Goal: Transaction & Acquisition: Purchase product/service

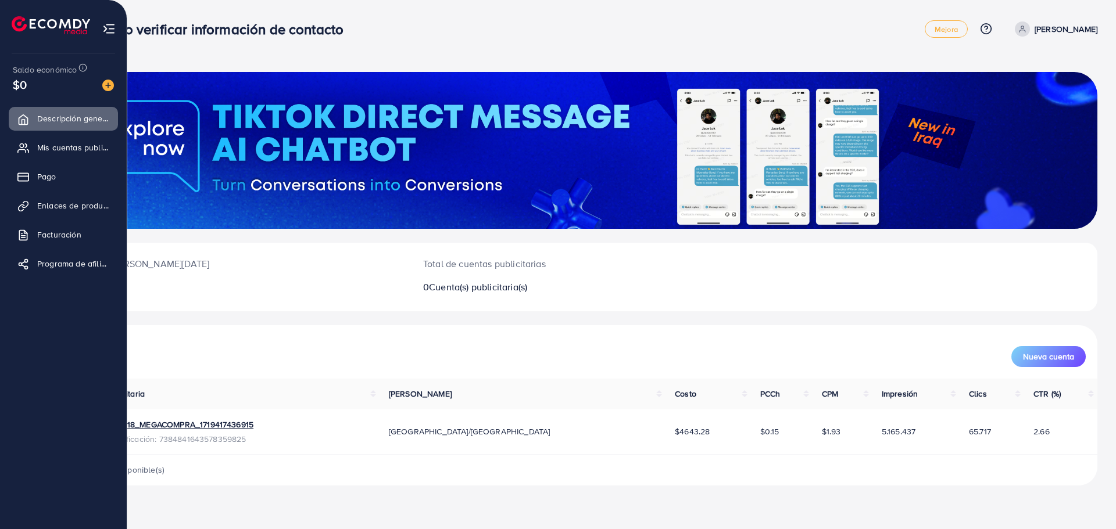
click at [113, 87] on div "Saldo económico $0" at bounding box center [63, 77] width 108 height 49
click at [108, 89] on img at bounding box center [108, 86] width 12 height 12
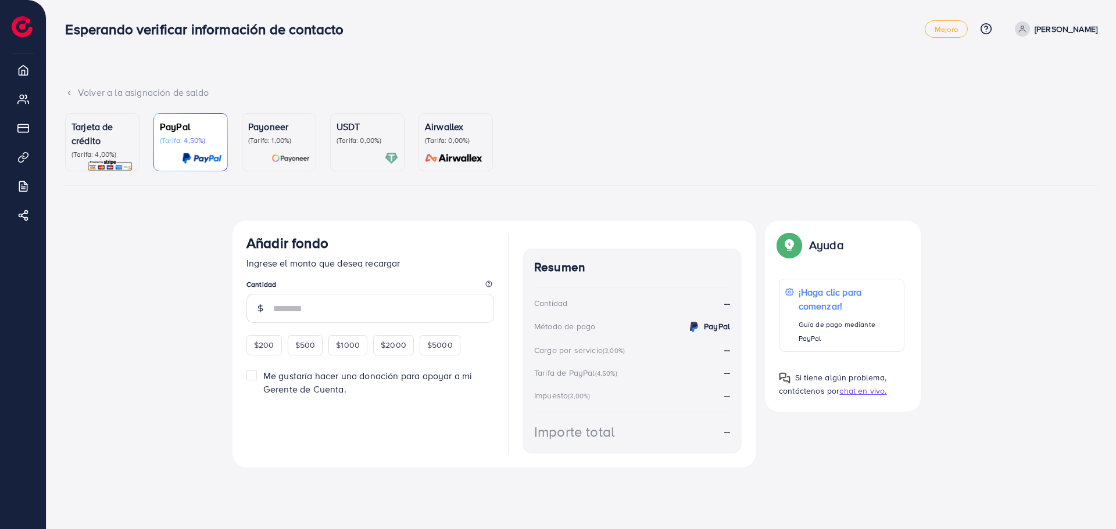
click at [352, 126] on font "USDT" at bounding box center [349, 126] width 24 height 13
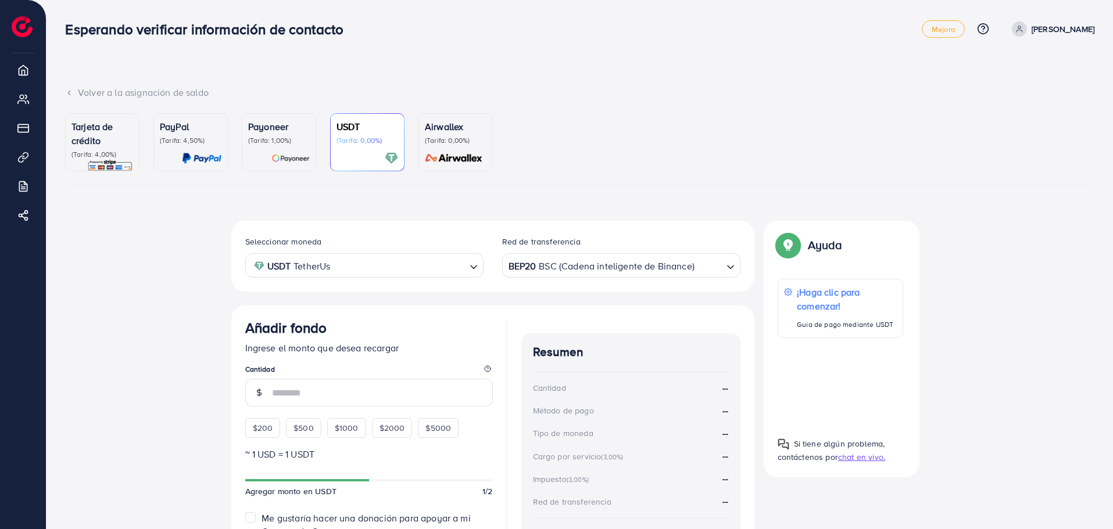
click at [701, 271] on input "Buscar opción" at bounding box center [709, 266] width 26 height 18
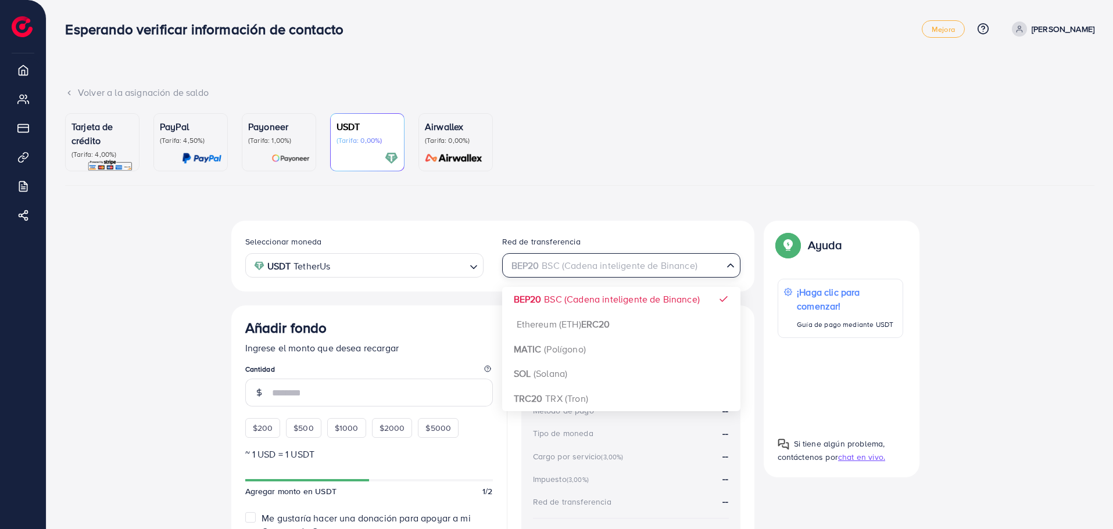
click at [717, 271] on input "Buscar opción" at bounding box center [614, 266] width 214 height 18
click at [148, 318] on div "Seleccionar moneda USDT TetherUs Cargando... Red de transferencia BEP20 BSC (Ca…" at bounding box center [579, 416] width 1029 height 390
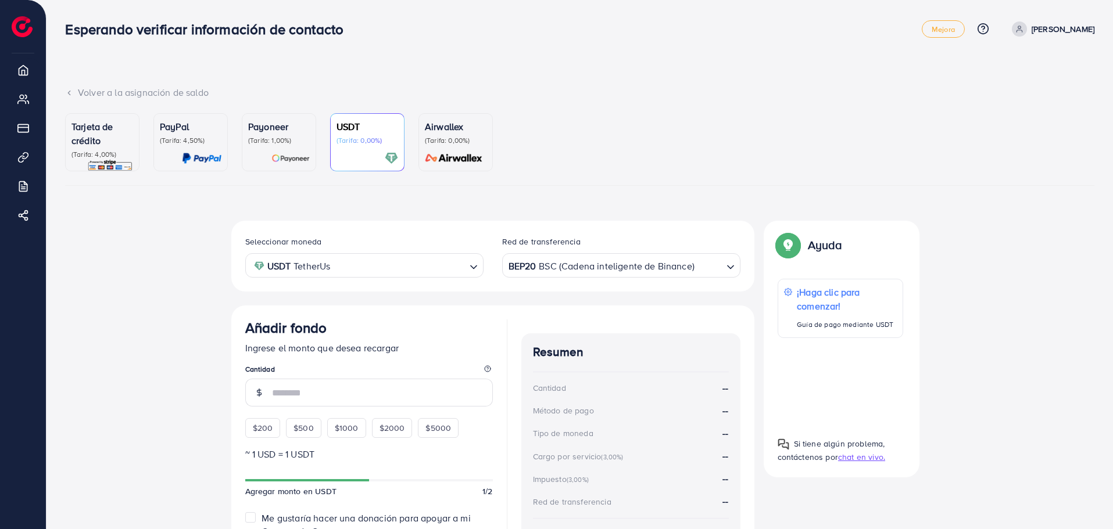
click at [632, 265] on div "BEP20 BSC (Cadena inteligente de Binance)" at bounding box center [614, 265] width 217 height 20
click at [439, 217] on div "Tarjeta de crédito (Tarifa: 4,00%) PayPal (Tarifa: 4,50%) Payoneer (Tarifa: 1,0…" at bounding box center [579, 362] width 1029 height 498
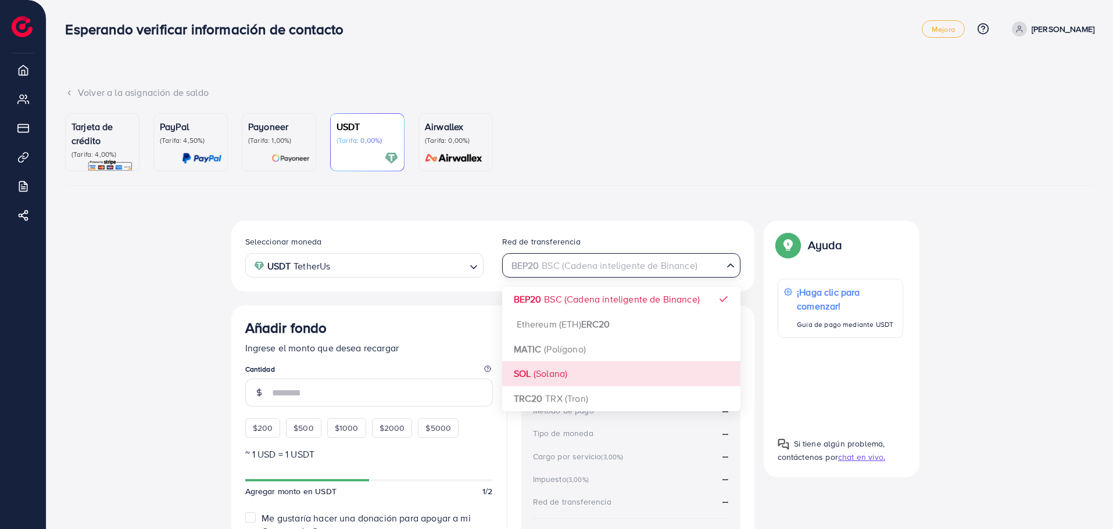
click at [735, 272] on div "Cargando..." at bounding box center [731, 265] width 17 height 20
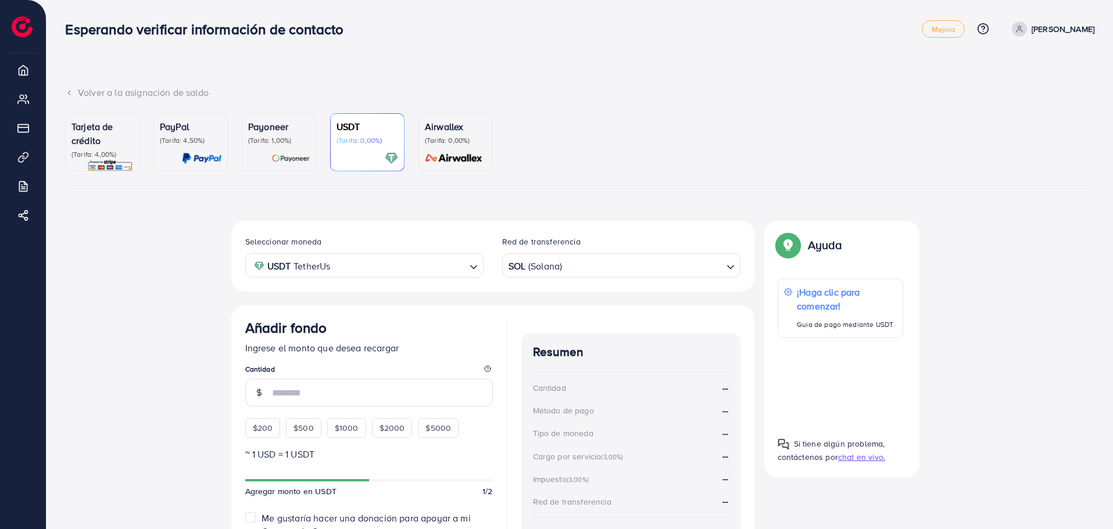
click at [563, 376] on div "Seleccionar moneda USDT TetherUs Cargando... Red de transferencia SOL (Solana) …" at bounding box center [492, 411] width 523 height 381
click at [573, 228] on div "Seleccionar moneda USDT TetherUs Cargando... Red de transferencia SOL (Solana) …" at bounding box center [492, 256] width 523 height 71
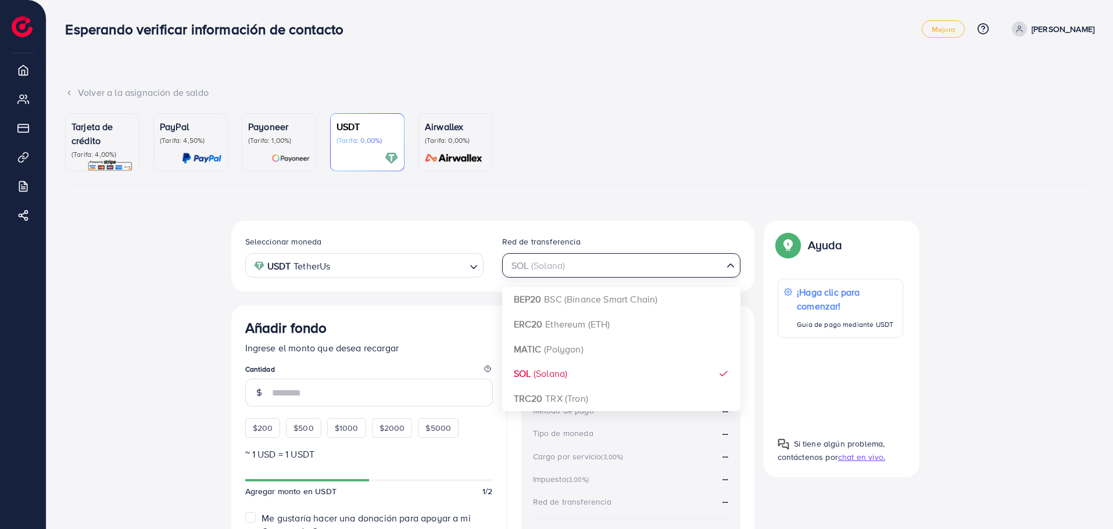
click at [603, 275] on div "SOL (Solana) Cargando..." at bounding box center [621, 265] width 238 height 24
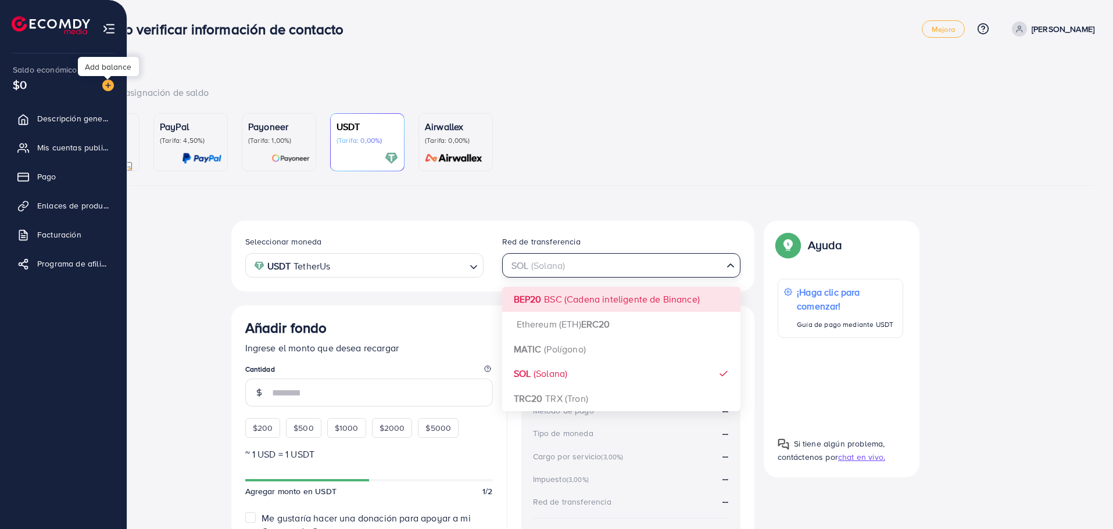
click at [104, 88] on img at bounding box center [108, 86] width 12 height 12
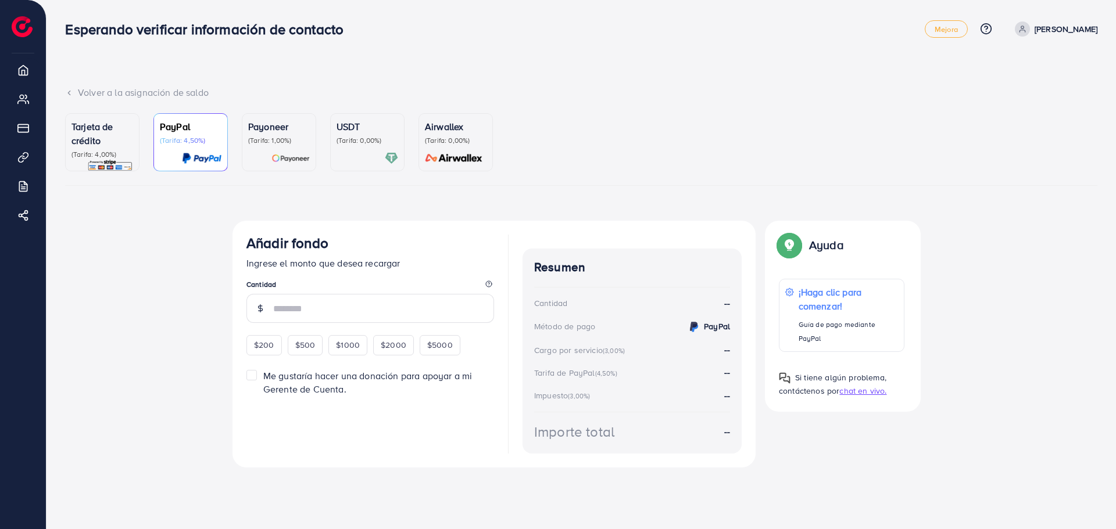
click at [372, 144] on font "(Tarifa: 0,00%)" at bounding box center [359, 140] width 45 height 10
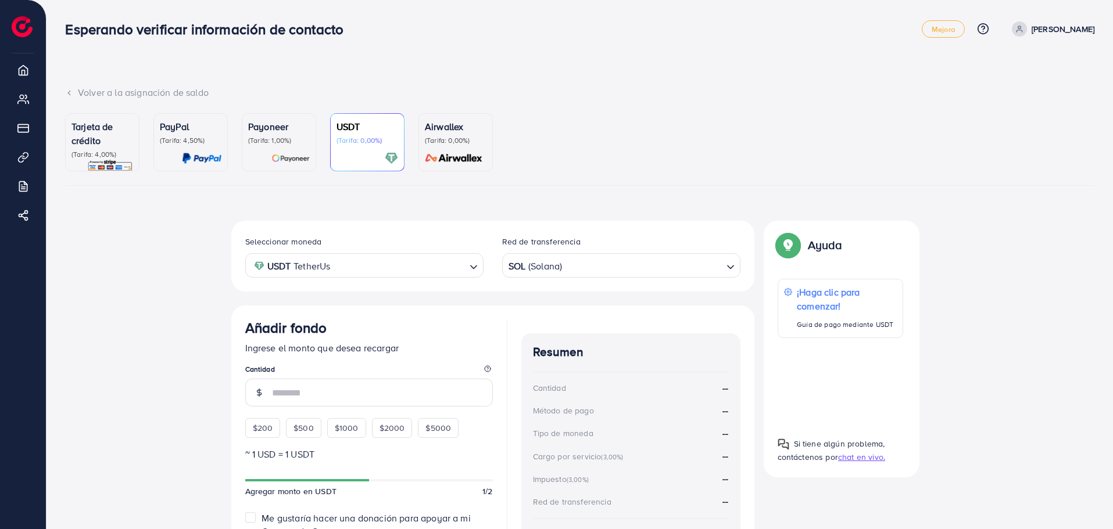
click at [267, 138] on font "(Tarifa: 1,00%)" at bounding box center [269, 140] width 43 height 10
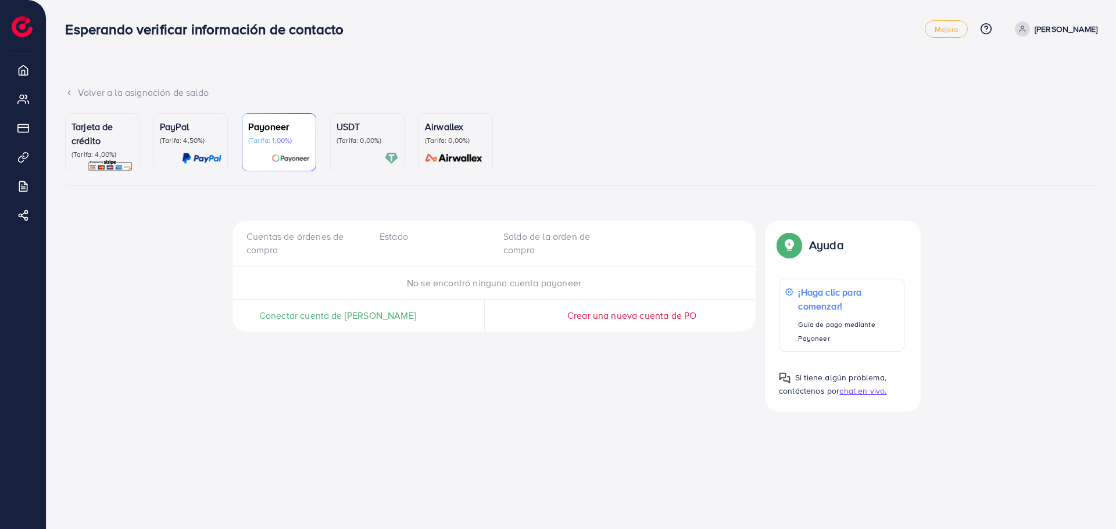
click at [392, 131] on p "USDT" at bounding box center [368, 127] width 62 height 14
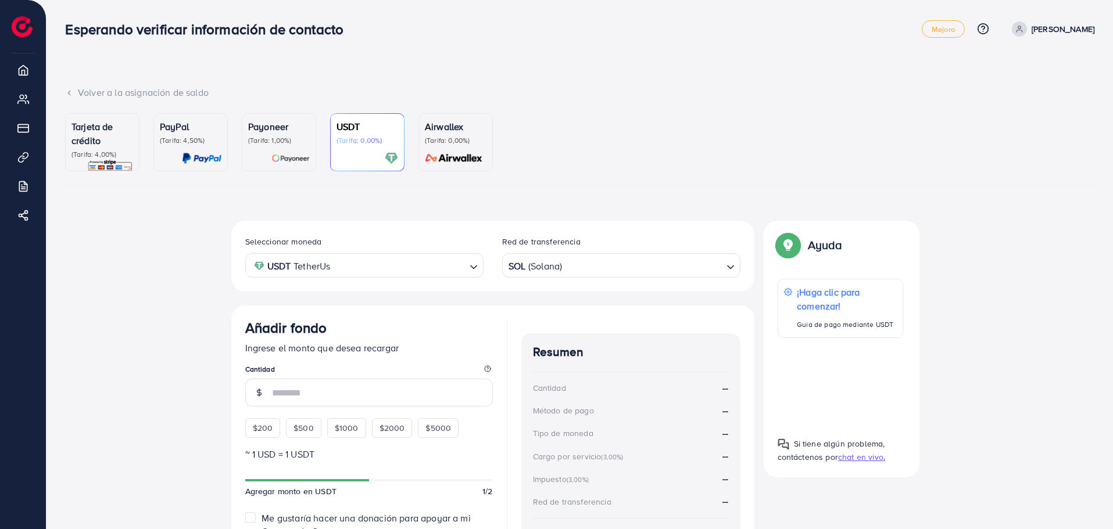
click at [584, 260] on input "Buscar opción" at bounding box center [642, 266] width 158 height 18
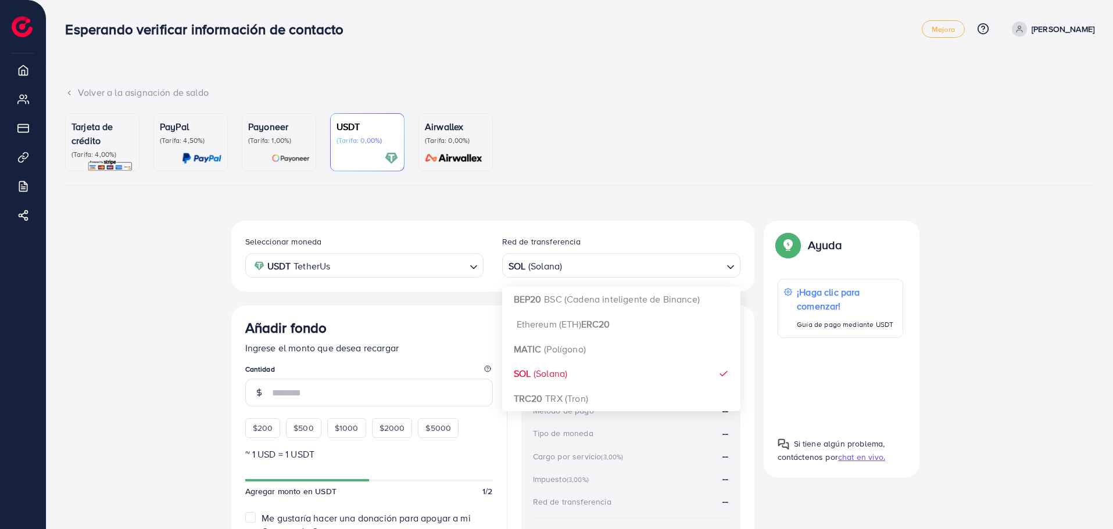
click at [578, 381] on div "Seleccionar moneda USDT TetherUs Cargando... Red de transferencia SOL (Solana) …" at bounding box center [492, 411] width 523 height 381
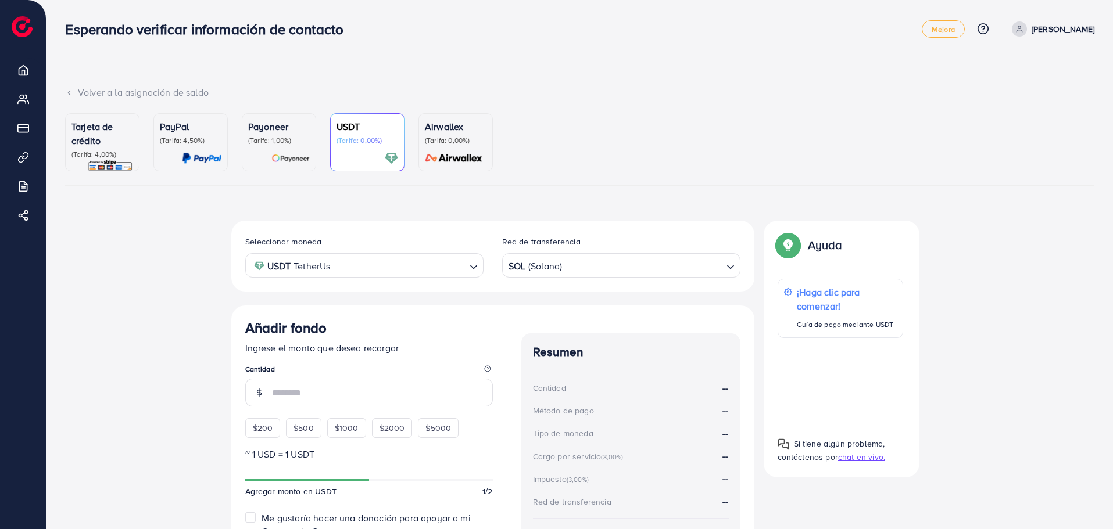
click at [584, 265] on input "Buscar opción" at bounding box center [642, 266] width 158 height 18
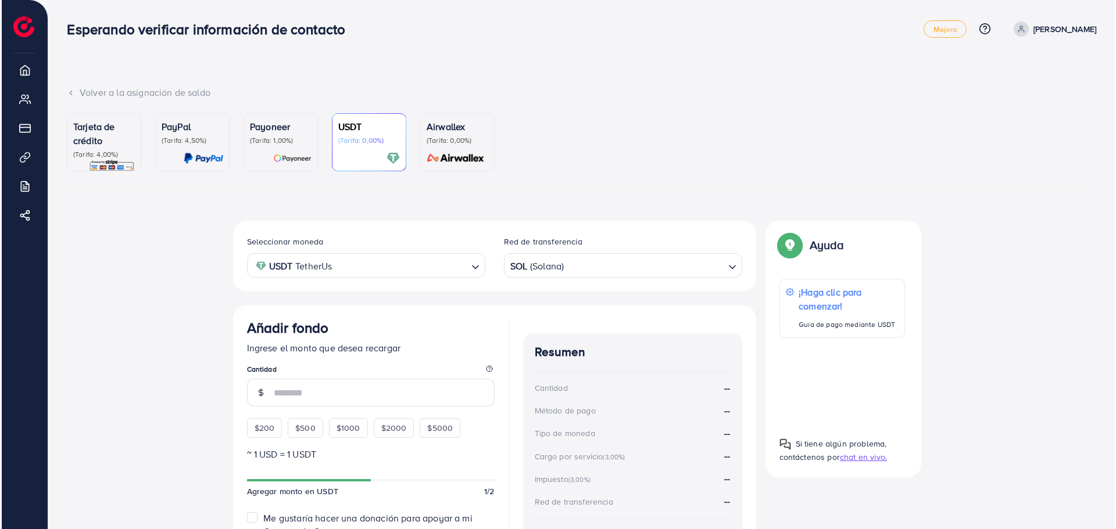
scroll to position [58, 0]
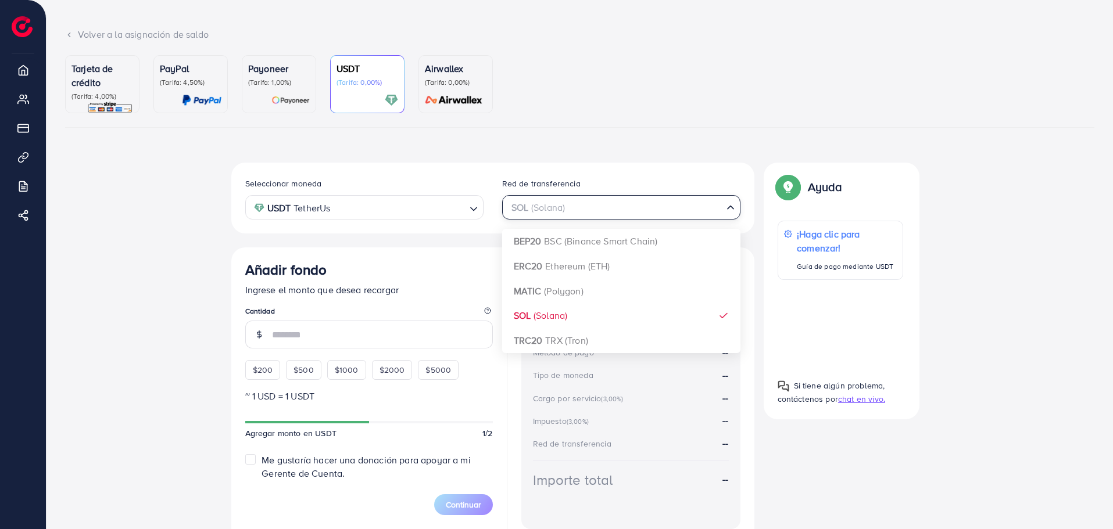
click at [573, 207] on input "Buscar opción" at bounding box center [614, 208] width 214 height 18
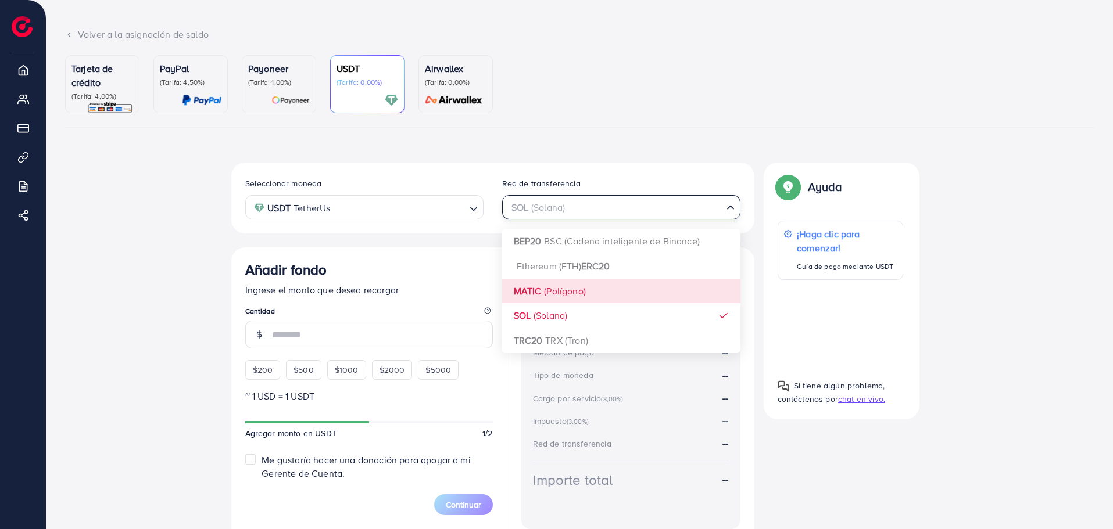
click at [549, 284] on div "Seleccionar moneda USDT TetherUs Cargando... Red de transferencia SOL (Solana) …" at bounding box center [492, 353] width 523 height 381
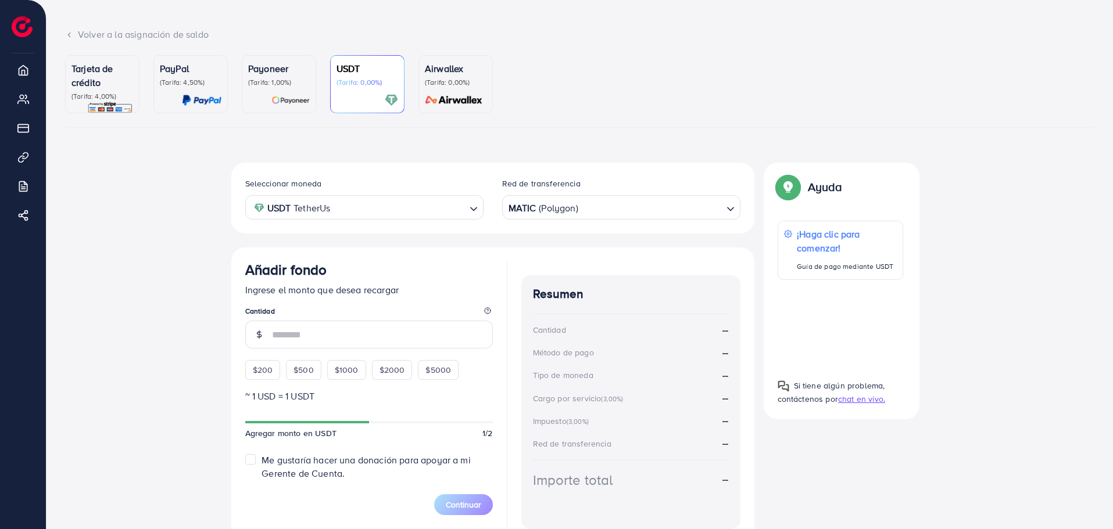
click at [544, 217] on div "MATIC (Polygon) Cargando..." at bounding box center [621, 207] width 238 height 24
click at [536, 315] on div "Seleccionar moneda USDT TetherUs Cargando... Red de transferencia SOL (Solana) …" at bounding box center [492, 353] width 523 height 381
click at [839, 325] on div at bounding box center [841, 324] width 126 height 71
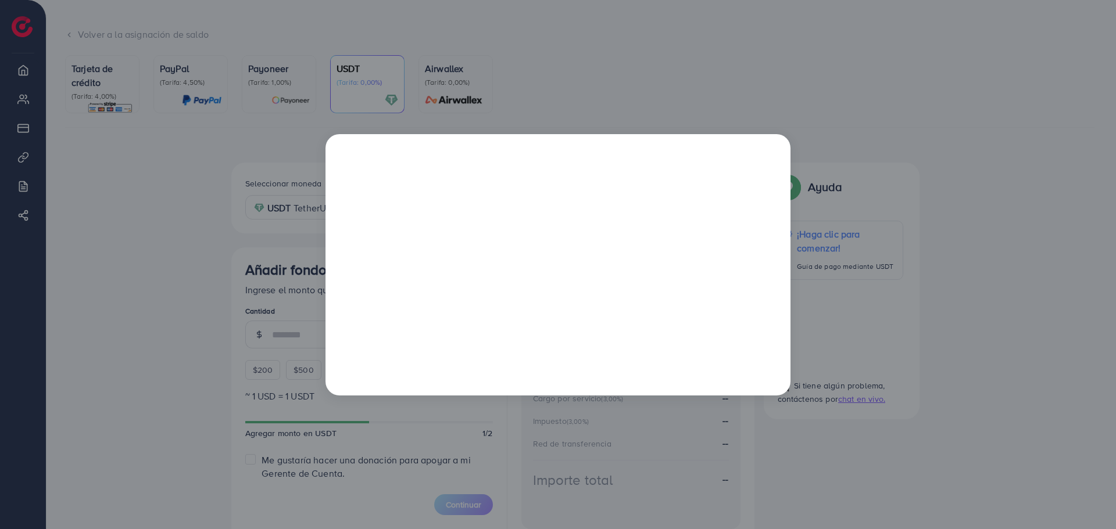
scroll to position [0, 0]
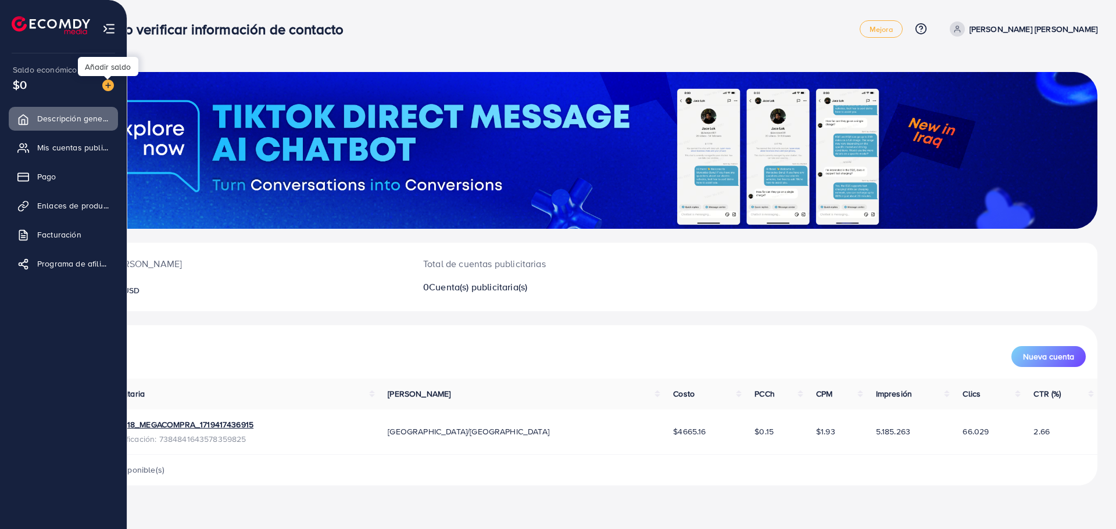
click at [103, 83] on img at bounding box center [108, 86] width 12 height 12
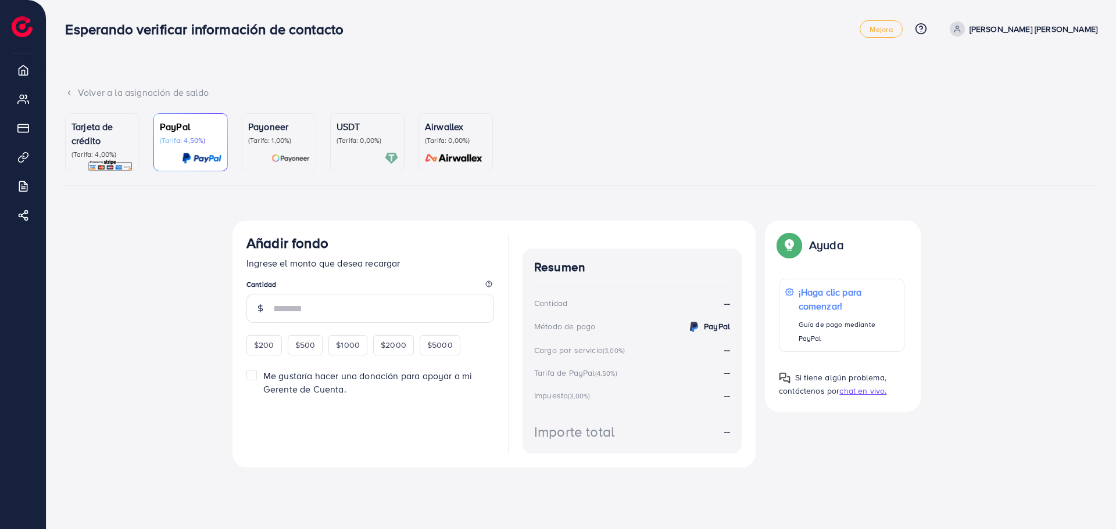
click at [380, 163] on div at bounding box center [368, 158] width 62 height 13
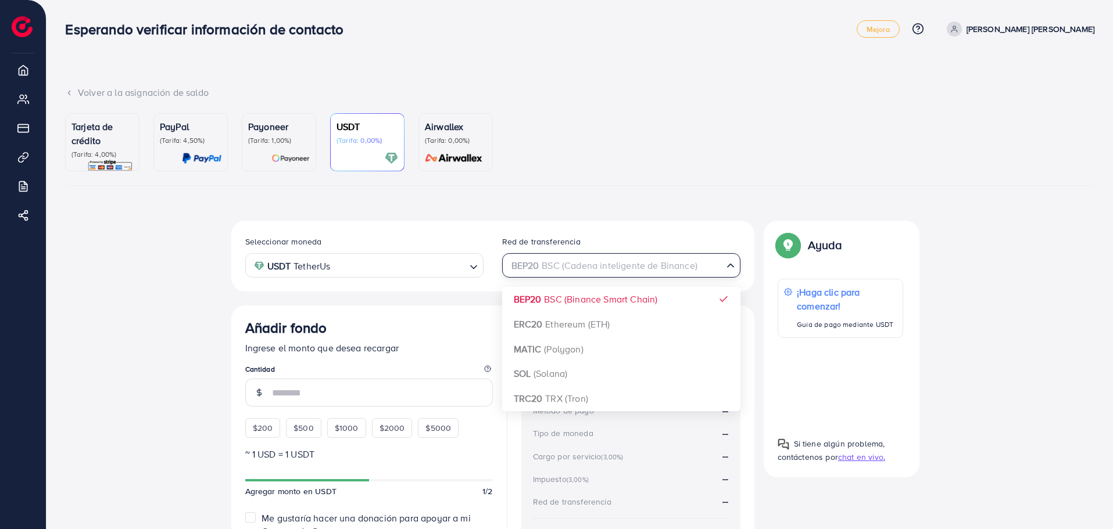
click at [587, 275] on div "BEP20 BSC (Cadena inteligente de Binance) Cargando..." at bounding box center [621, 265] width 238 height 24
click at [874, 459] on font "chat en vivo." at bounding box center [861, 458] width 47 height 12
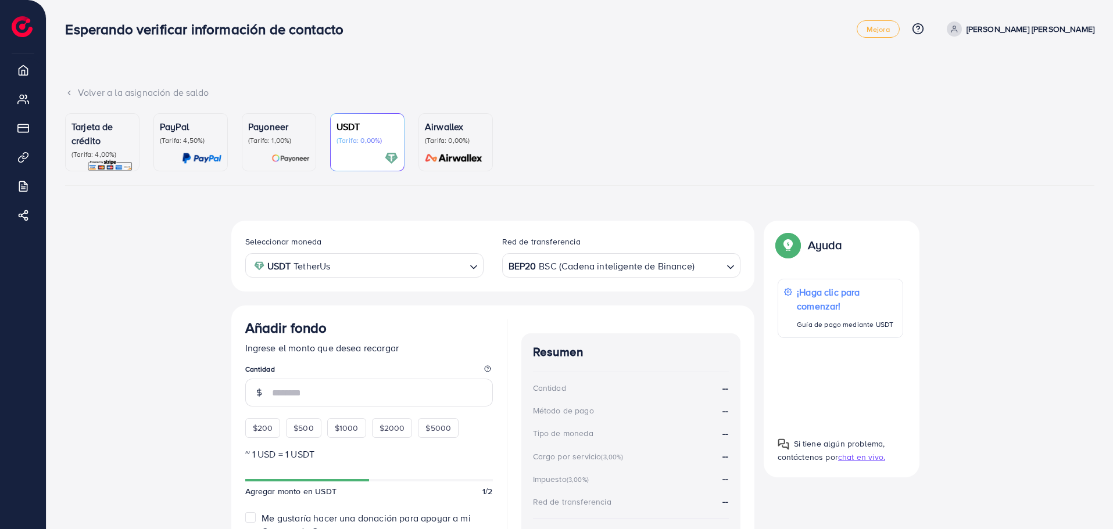
drag, startPoint x: 829, startPoint y: 372, endPoint x: 804, endPoint y: 359, distance: 27.8
click at [804, 359] on div at bounding box center [841, 383] width 126 height 71
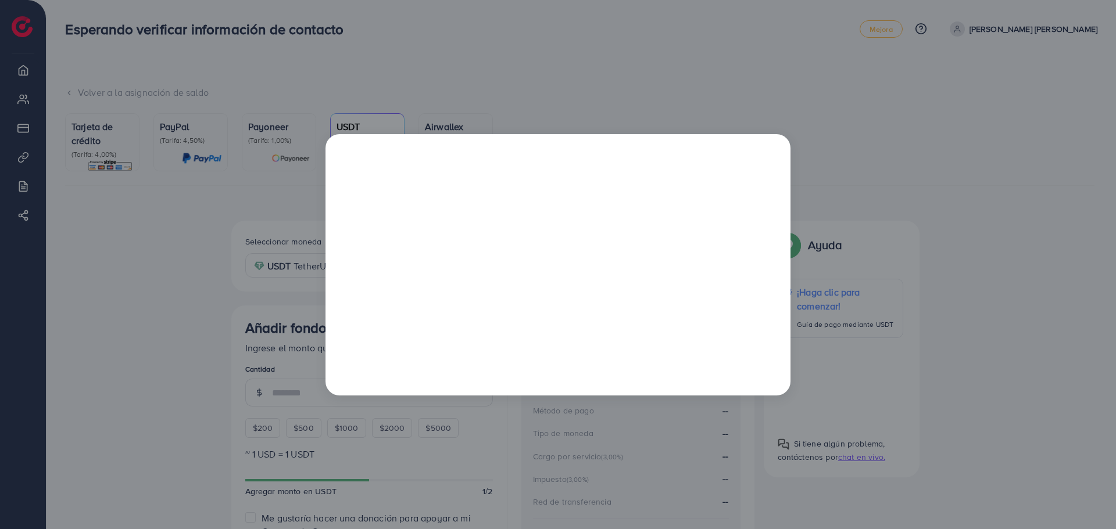
click at [0, 317] on div at bounding box center [558, 264] width 1116 height 529
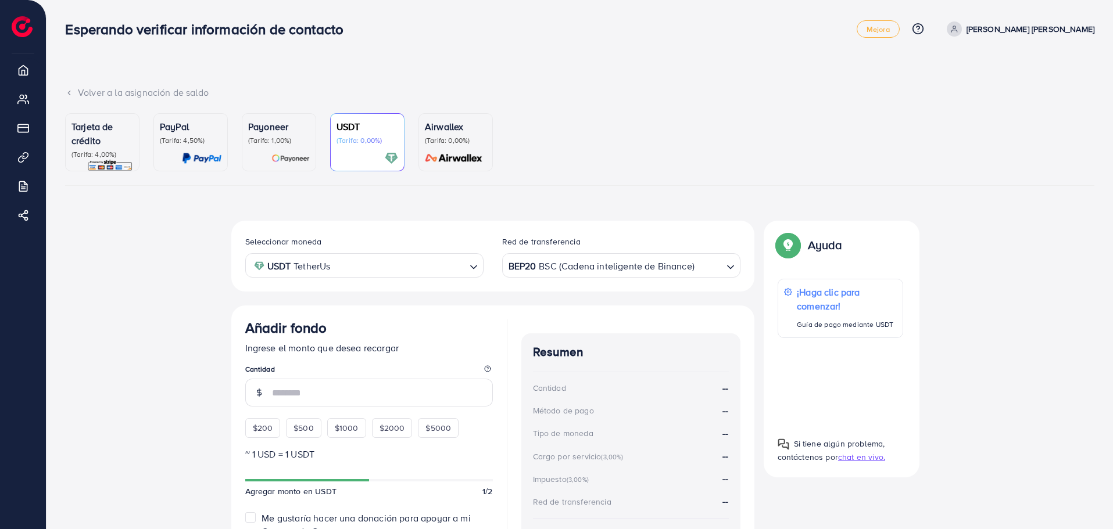
click at [554, 269] on div "BEP20 BSC (Cadena inteligente de Binance)" at bounding box center [614, 265] width 217 height 20
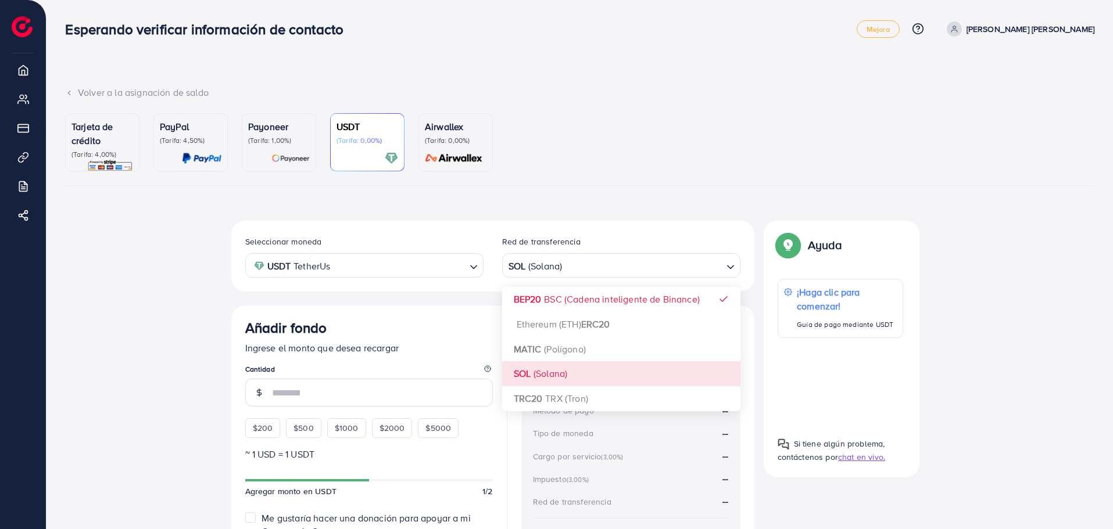
click at [540, 377] on div "Seleccionar moneda USDT TetherUs Cargando... Red de transferencia SOL (Solana) …" at bounding box center [492, 411] width 523 height 381
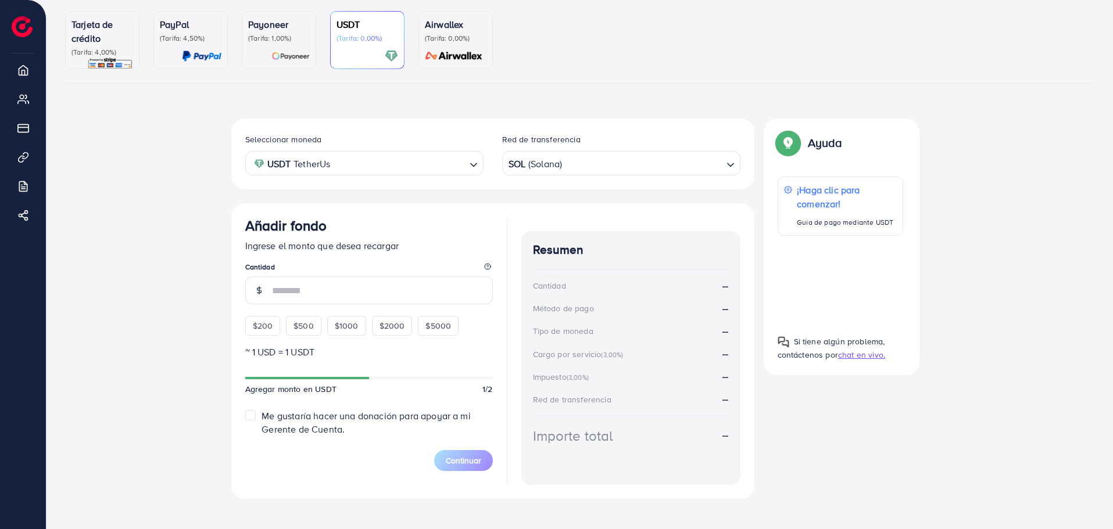
scroll to position [114, 0]
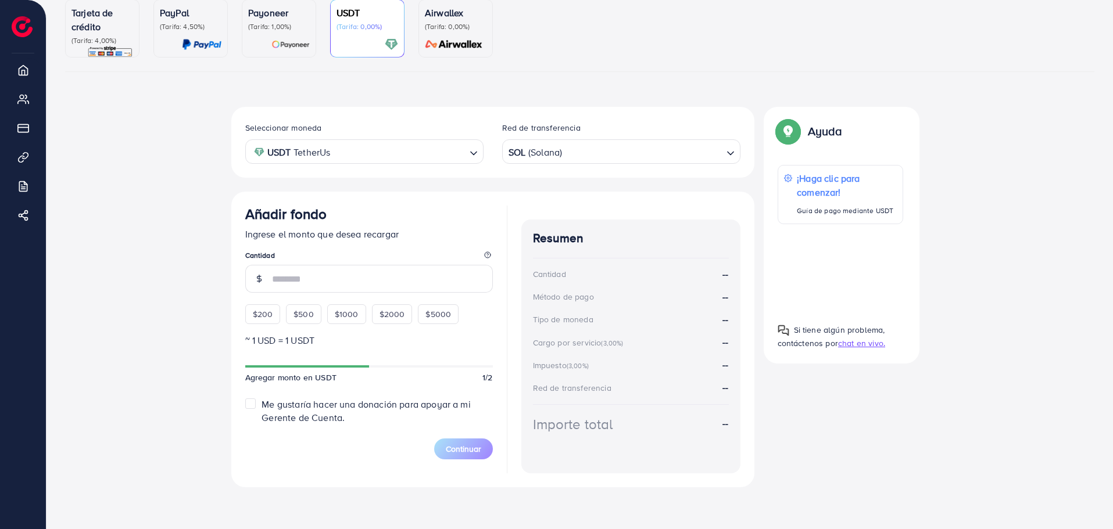
click at [263, 316] on font "$200" at bounding box center [263, 315] width 20 height 12
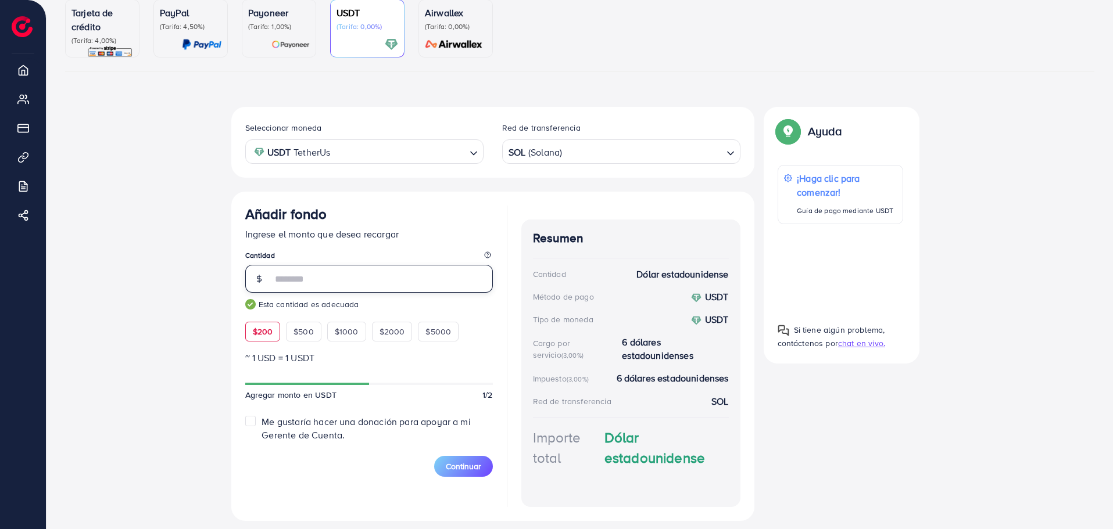
click at [321, 276] on input "***" at bounding box center [382, 279] width 221 height 28
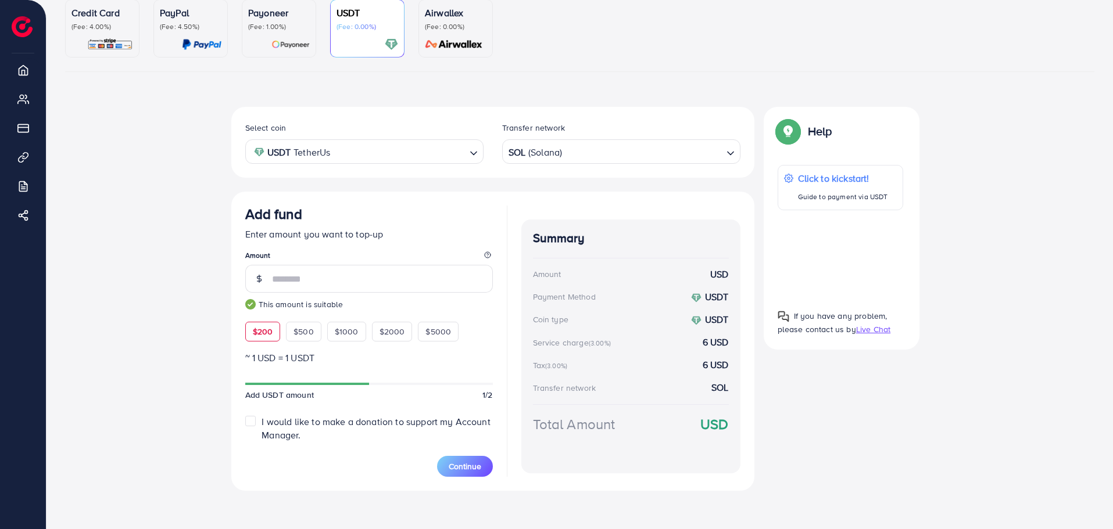
click at [543, 74] on div "Credit Card (Fee: 4.00%) PayPal (Fee: 4.50%) Payoneer (Fee: 1.00%) USDT (Fee: 0…" at bounding box center [579, 249] width 1029 height 501
click at [316, 279] on input "***" at bounding box center [382, 279] width 221 height 28
type input "***"
click at [457, 463] on span "Continue" at bounding box center [465, 467] width 33 height 12
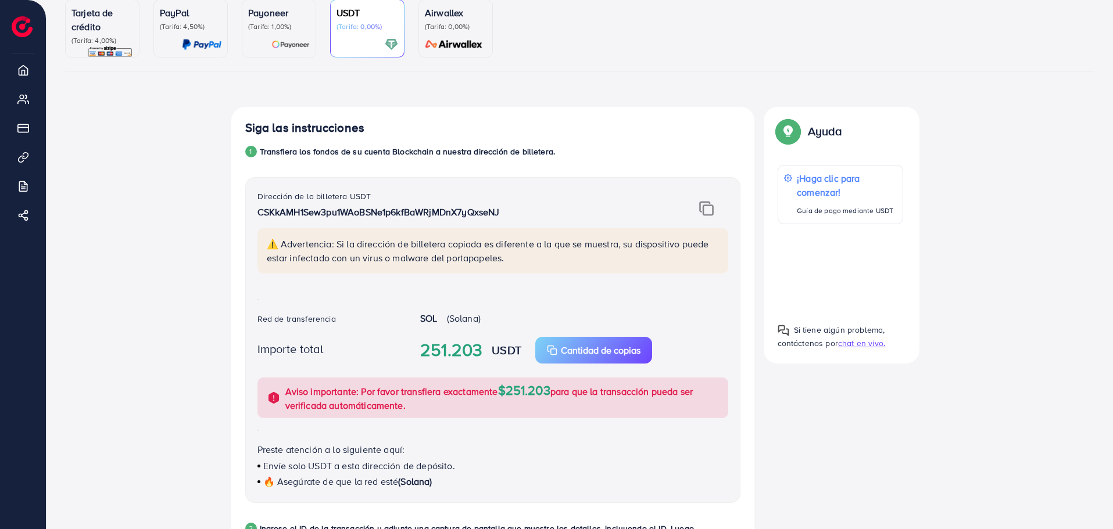
click at [156, 386] on div "Siga las instrucciones 1 Transfiera los fondos de su cuenta Blockchain a nuestr…" at bounding box center [579, 489] width 1029 height 764
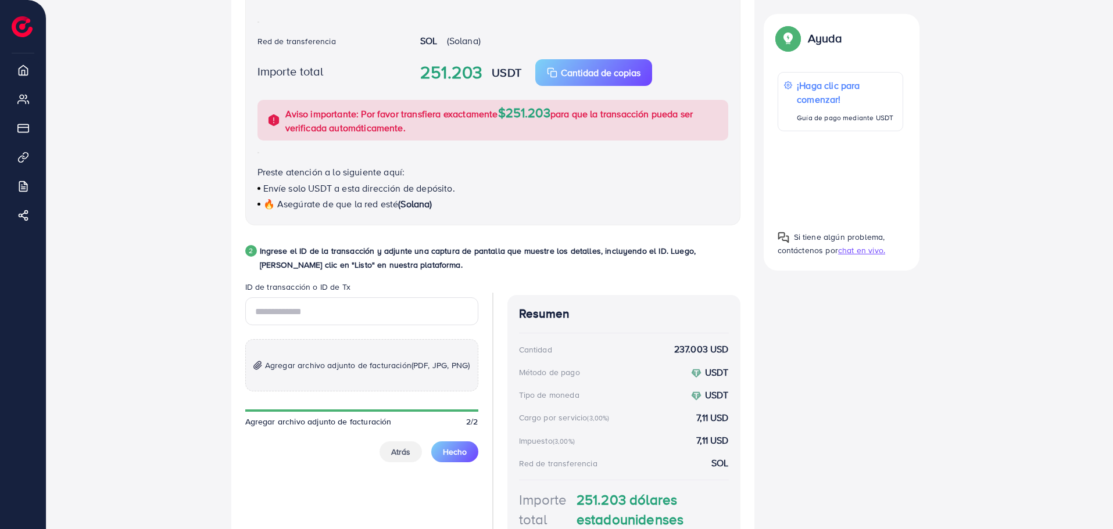
scroll to position [405, 0]
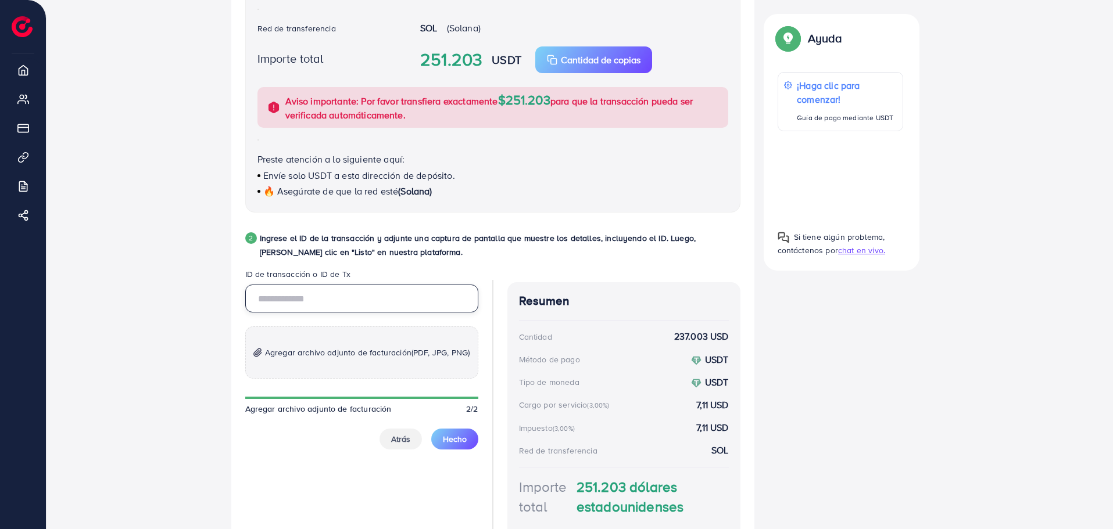
click at [286, 296] on input "text" at bounding box center [361, 299] width 233 height 28
paste input "**********"
type input "**********"
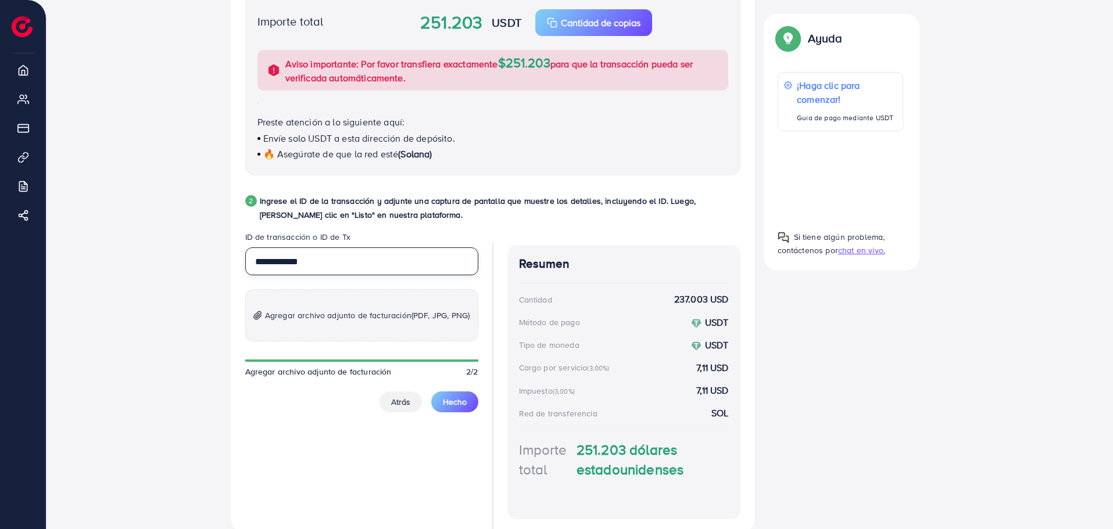
scroll to position [463, 0]
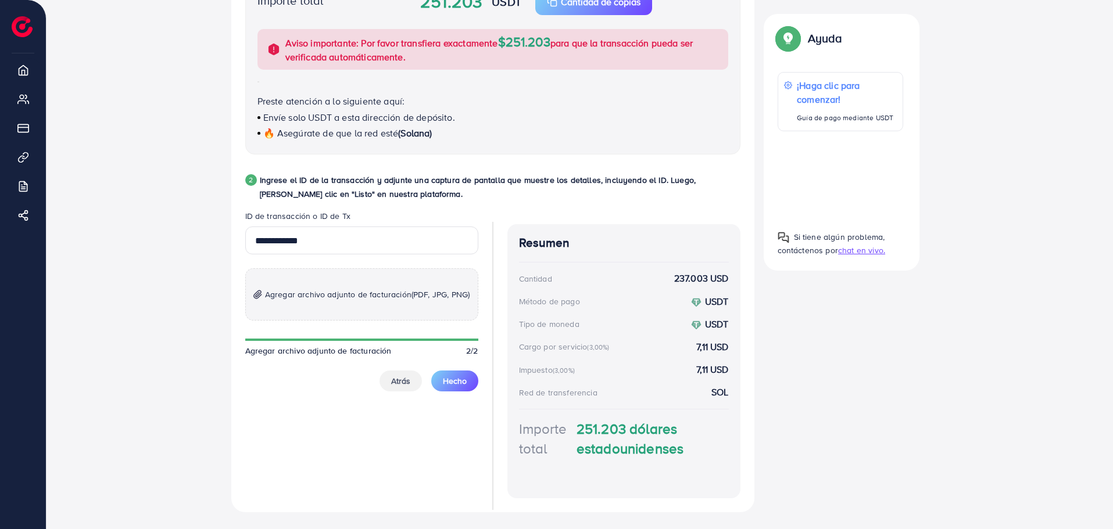
click at [360, 288] on span "Agregar archivo adjunto de facturación (PDF, JPG, PNG)" at bounding box center [367, 295] width 205 height 14
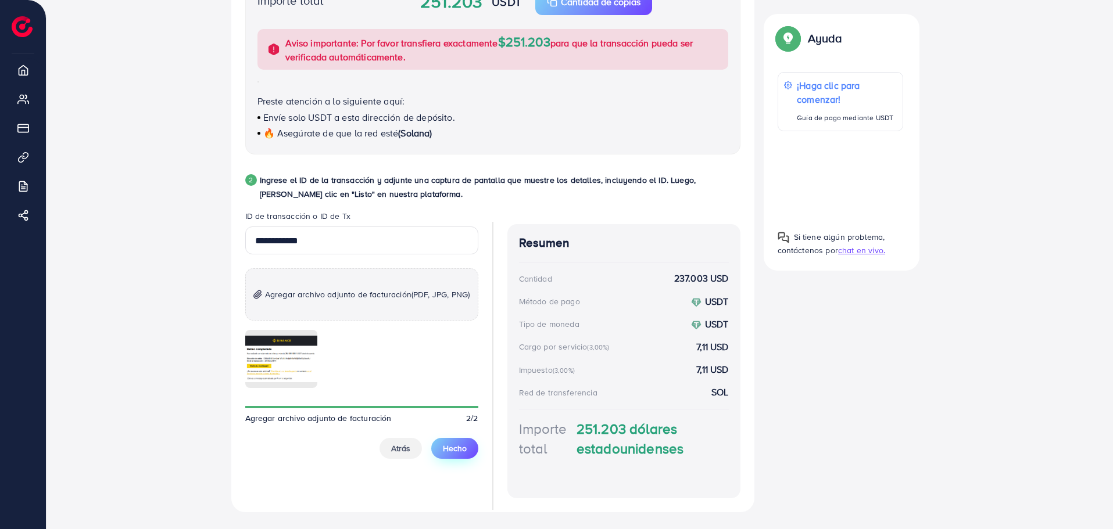
click at [457, 451] on font "Hecho" at bounding box center [455, 449] width 24 height 12
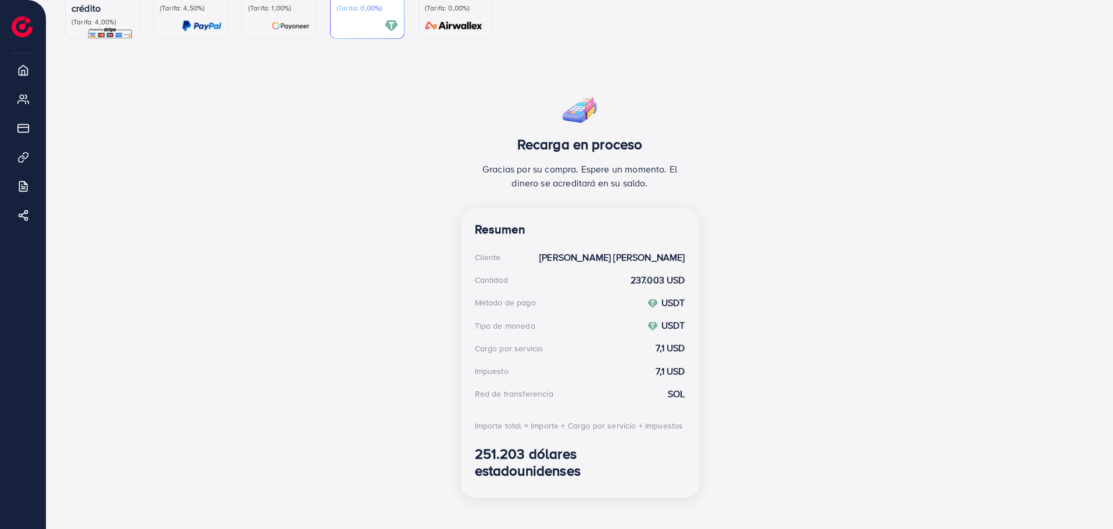
scroll to position [143, 0]
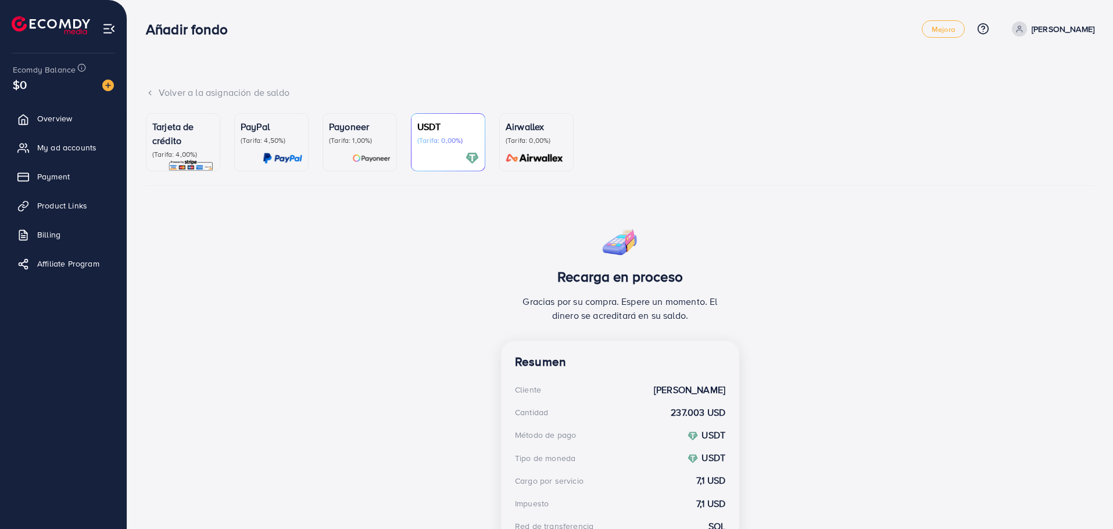
scroll to position [143, 0]
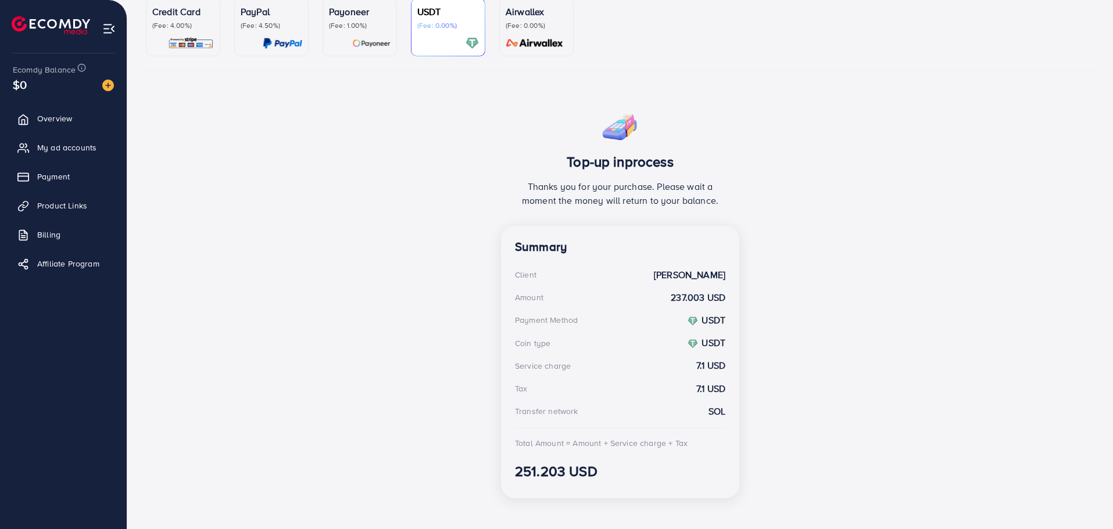
scroll to position [116, 0]
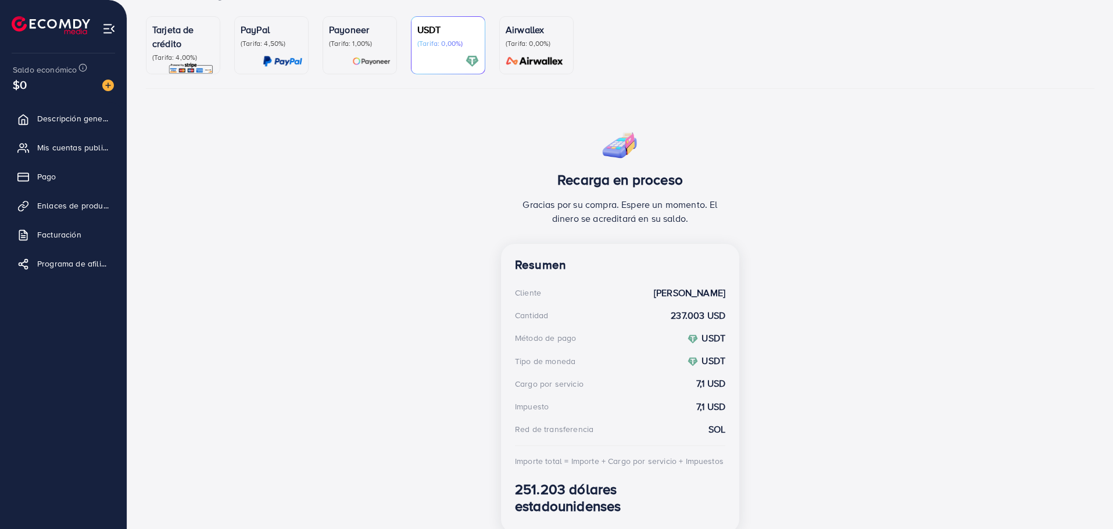
scroll to position [116, 0]
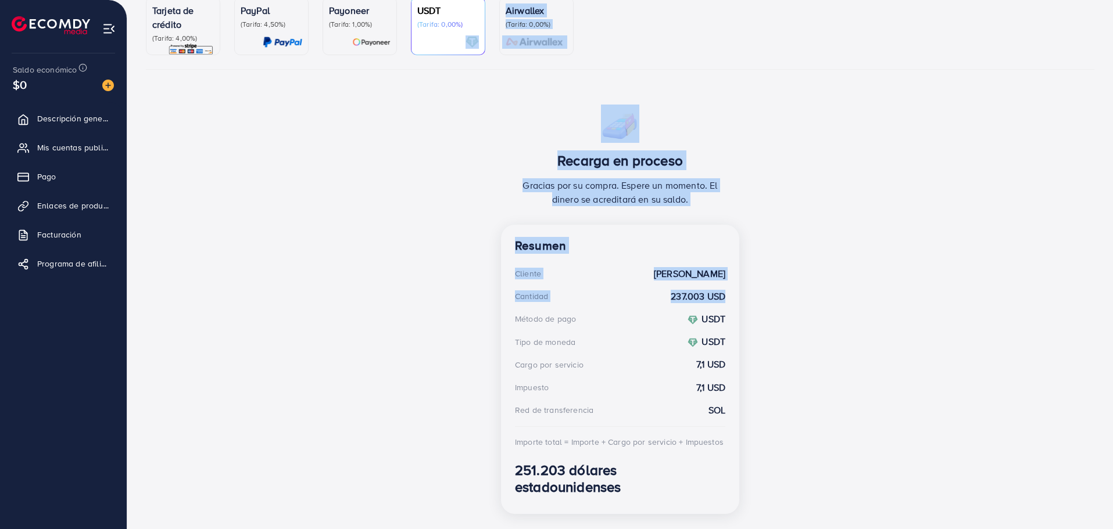
drag, startPoint x: 460, startPoint y: 69, endPoint x: 745, endPoint y: 284, distance: 356.5
click at [745, 284] on div "Tarjeta de crédito (Tarifa: 4,00%) PayPal (Tarifa: 4,50%) Payoneer (Tarifa: 1,0…" at bounding box center [620, 260] width 949 height 527
click at [854, 207] on div "Recarga en proceso Gracias por su compra. Espere un momento. El dinero se acred…" at bounding box center [620, 314] width 949 height 419
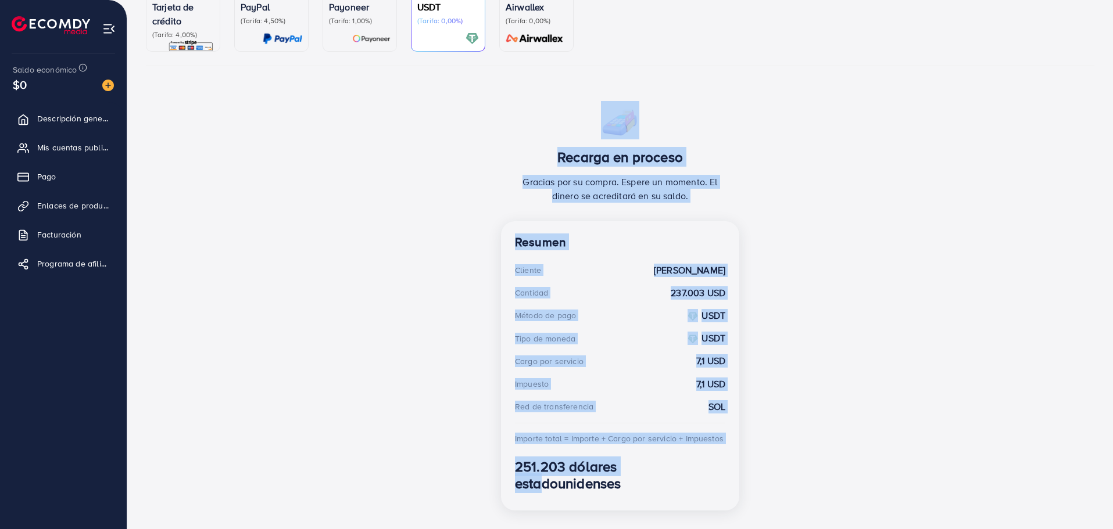
scroll to position [143, 0]
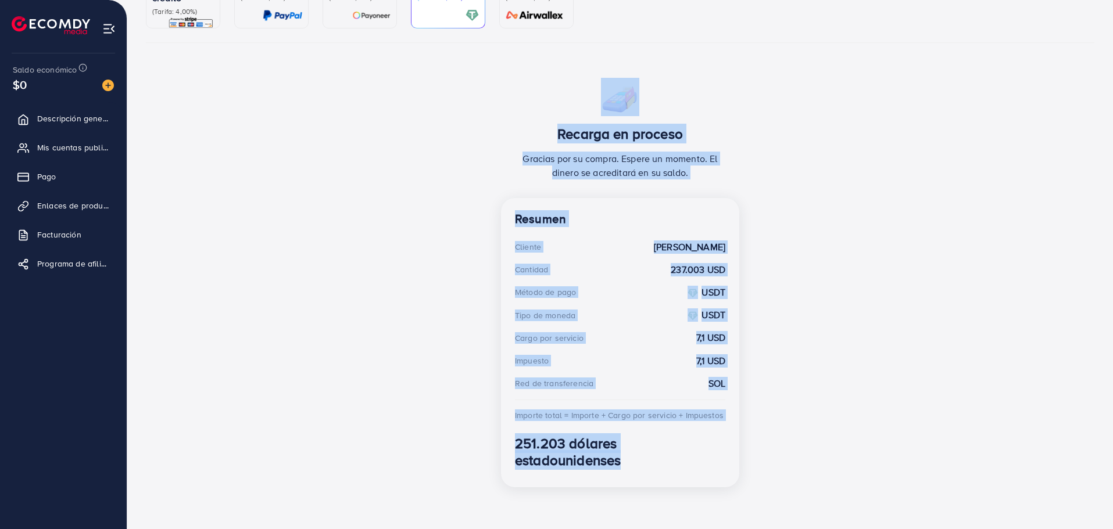
drag, startPoint x: 778, startPoint y: 118, endPoint x: 630, endPoint y: 463, distance: 374.9
click at [630, 463] on div "Recarga en proceso Gracias por su compra. Espere un momento. El dinero se acred…" at bounding box center [620, 287] width 949 height 419
click at [496, 195] on div "Recarga en proceso Gracias por su compra. Espere un momento. El dinero se acred…" at bounding box center [620, 287] width 949 height 419
drag, startPoint x: 502, startPoint y: 75, endPoint x: 754, endPoint y: 486, distance: 482.6
click at [754, 486] on div "Tarjeta de crédito (Tarifa: 4,00%) PayPal (Tarifa: 4,50%) Payoneer (Tarifa: 1,0…" at bounding box center [620, 233] width 949 height 527
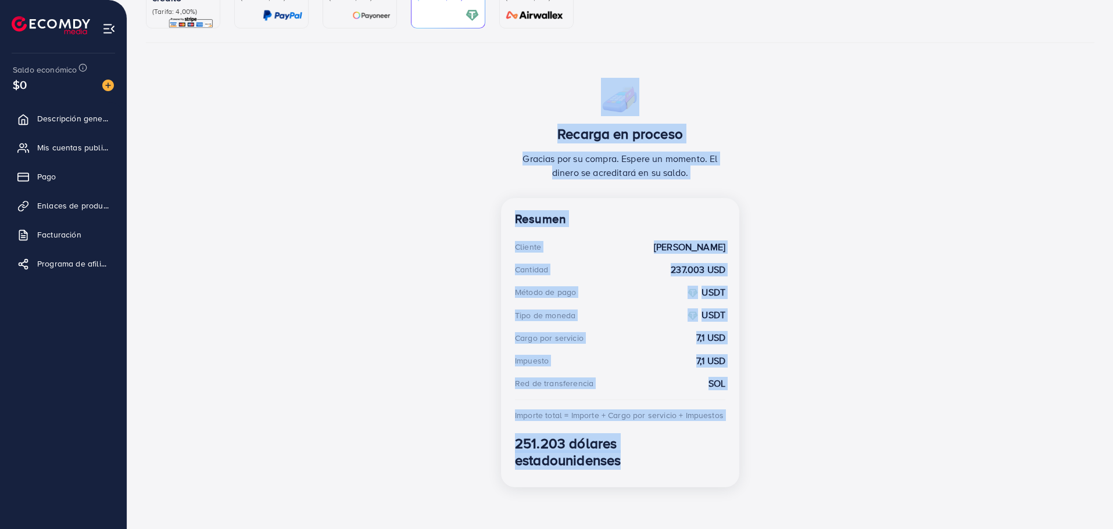
click at [754, 486] on div "Recarga en proceso Gracias por su compra. Espere un momento. El dinero se acred…" at bounding box center [620, 287] width 949 height 419
